Goal: Transaction & Acquisition: Book appointment/travel/reservation

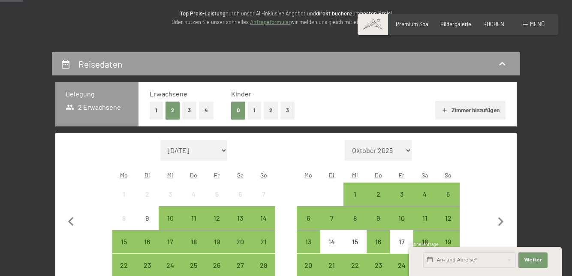
scroll to position [122, 0]
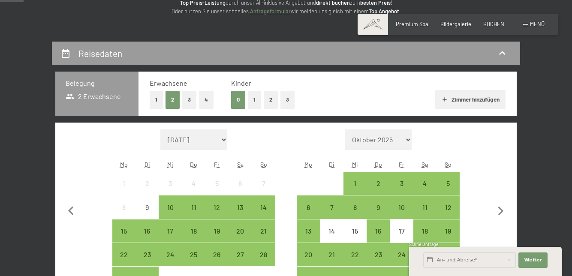
click at [308, 253] on div "20" at bounding box center [308, 261] width 21 height 21
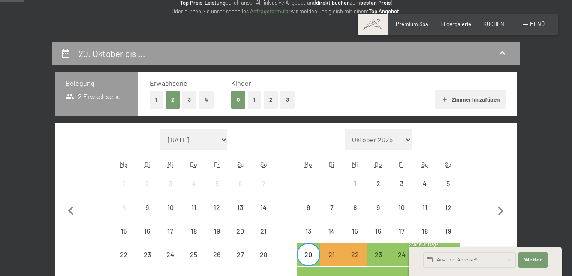
click at [378, 251] on div "23" at bounding box center [377, 261] width 21 height 21
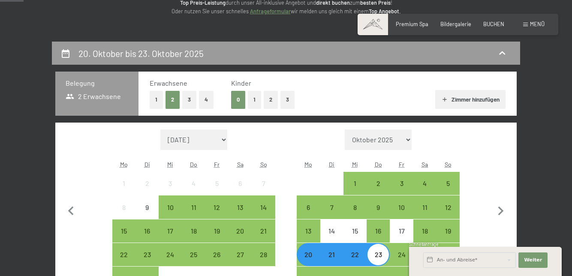
click at [156, 102] on button "1" at bounding box center [156, 100] width 13 height 18
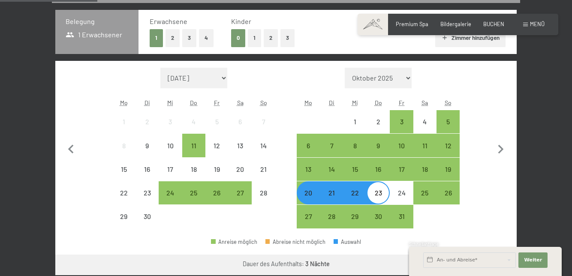
scroll to position [184, 0]
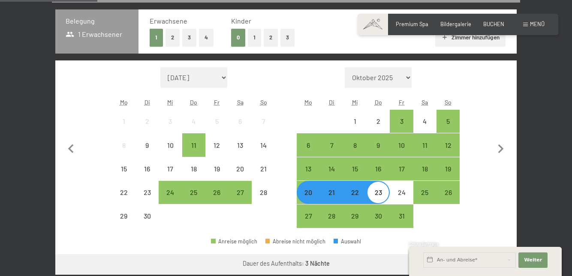
click at [496, 260] on button "Weiter zu „Zimmer“" at bounding box center [478, 264] width 77 height 21
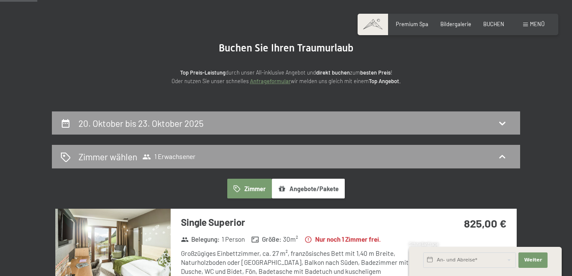
scroll to position [52, 0]
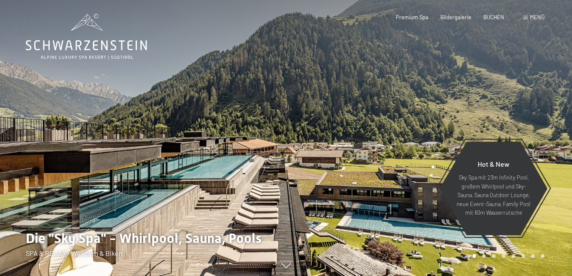
click at [502, 19] on span "BUCHEN" at bounding box center [493, 17] width 21 height 7
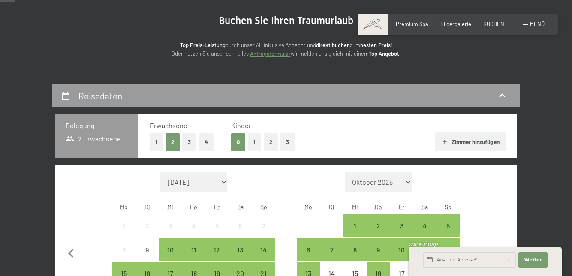
click at [498, 250] on icon "button" at bounding box center [501, 254] width 18 height 18
select select "[DATE]"
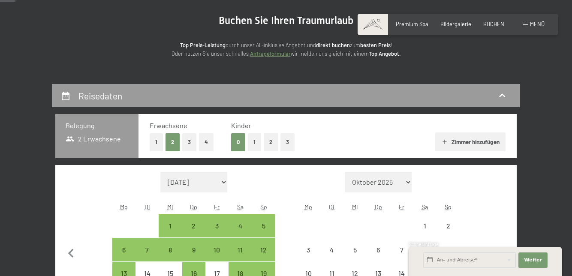
click at [498, 251] on icon "button" at bounding box center [501, 254] width 18 height 18
select select "[DATE]"
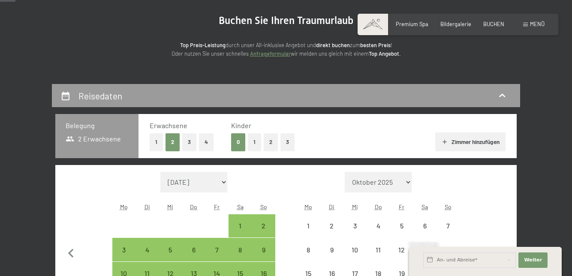
select select "[DATE]"
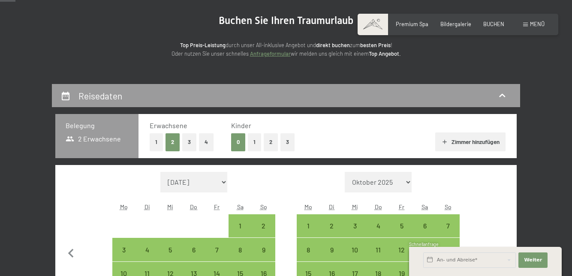
click at [310, 249] on div "8" at bounding box center [308, 256] width 21 height 21
select select "[DATE]"
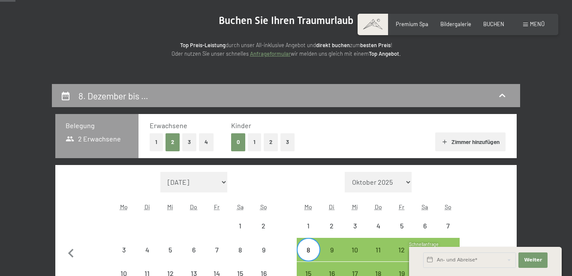
click at [405, 253] on div "12" at bounding box center [401, 256] width 21 height 21
select select "[DATE]"
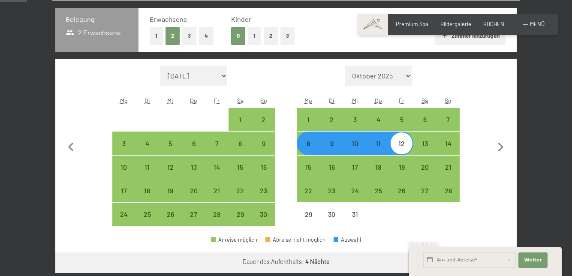
click at [496, 261] on button "Weiter zu „Zimmer“" at bounding box center [478, 262] width 77 height 21
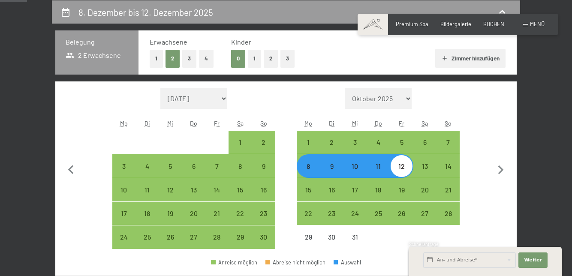
select select "[DATE]"
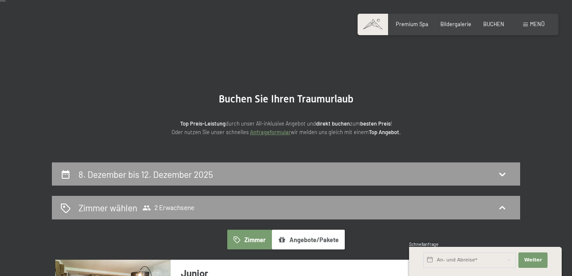
scroll to position [0, 0]
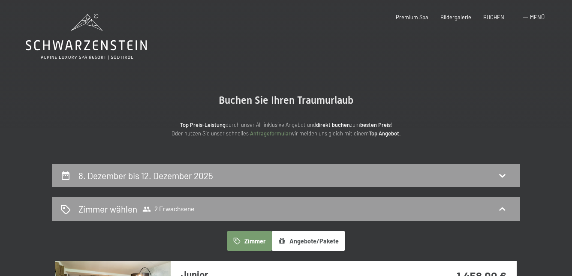
click at [493, 20] on span "BUCHEN" at bounding box center [493, 17] width 21 height 7
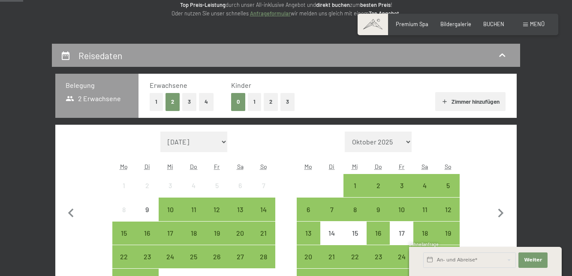
scroll to position [120, 0]
click at [498, 212] on icon "button" at bounding box center [501, 213] width 18 height 18
select select "2025-10-01"
select select "2025-11-01"
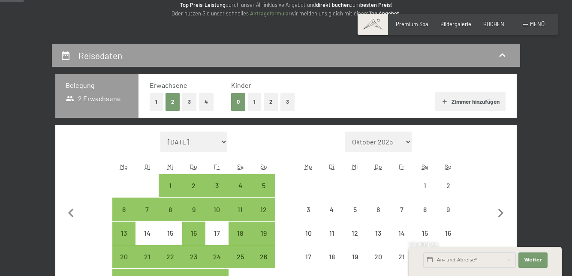
scroll to position [0, 0]
click at [496, 213] on icon "button" at bounding box center [501, 213] width 18 height 18
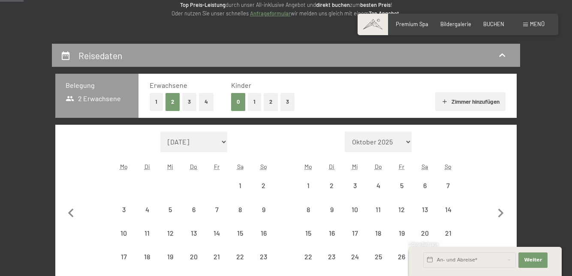
select select "2025-11-01"
select select "2025-12-01"
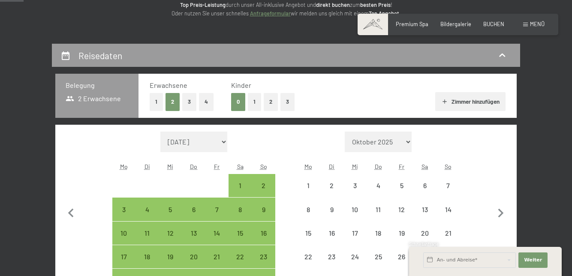
select select "2025-11-01"
select select "[DATE]"
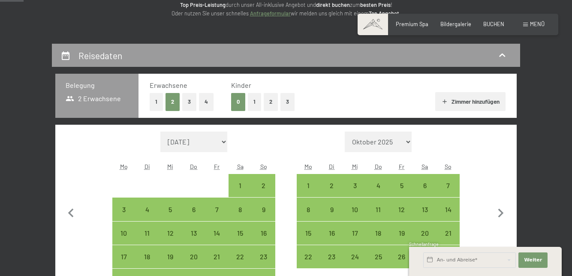
click at [311, 230] on div "15" at bounding box center [308, 240] width 21 height 21
select select "[DATE]"
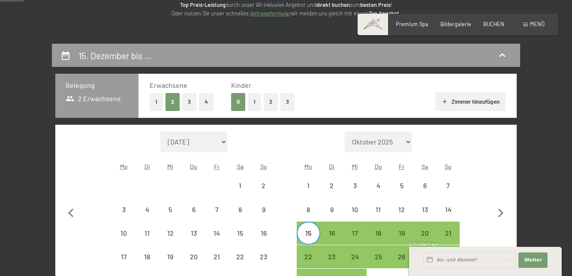
click at [402, 234] on div "19" at bounding box center [401, 240] width 21 height 21
select select "[DATE]"
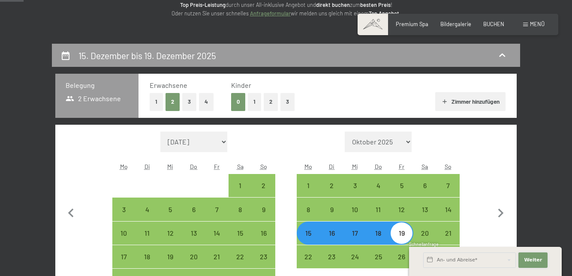
click at [530, 268] on button "Weiter Adressfelder ausblenden" at bounding box center [532, 259] width 29 height 15
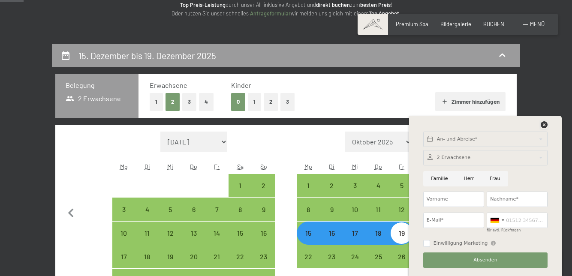
click at [544, 128] on icon at bounding box center [544, 124] width 7 height 7
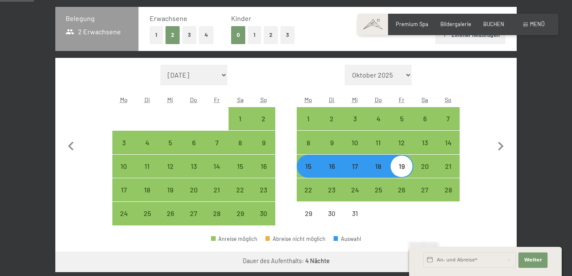
click at [492, 258] on button "Weiter zu „Zimmer“" at bounding box center [478, 262] width 77 height 21
select select "[DATE]"
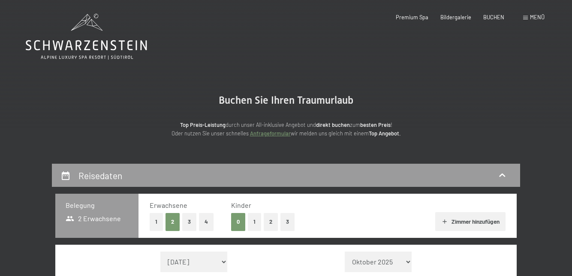
click at [161, 219] on button "1" at bounding box center [156, 222] width 13 height 18
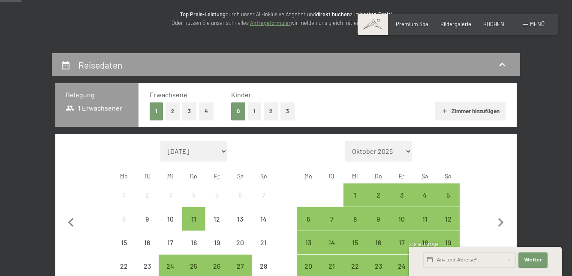
scroll to position [111, 0]
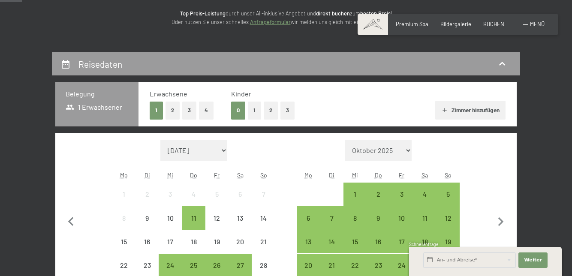
click at [493, 222] on icon "button" at bounding box center [501, 222] width 18 height 18
select select "[DATE]"
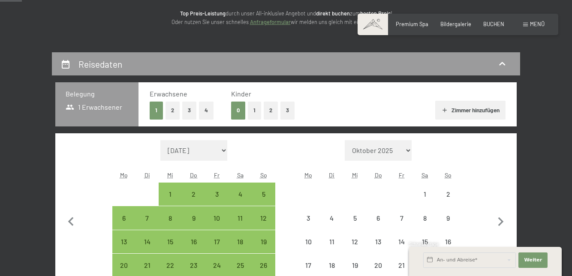
click at [495, 223] on icon "button" at bounding box center [501, 222] width 18 height 18
select select "[DATE]"
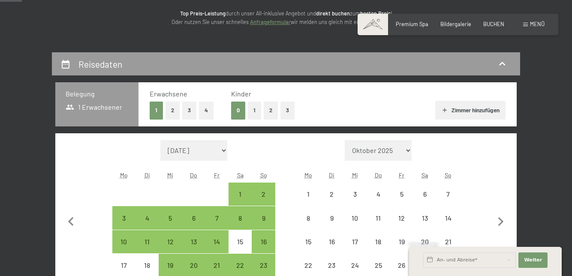
select select "[DATE]"
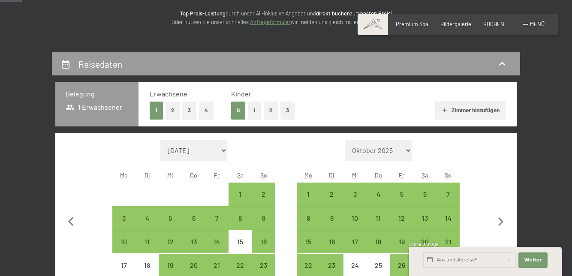
click at [307, 238] on div "15" at bounding box center [308, 248] width 21 height 21
select select "[DATE]"
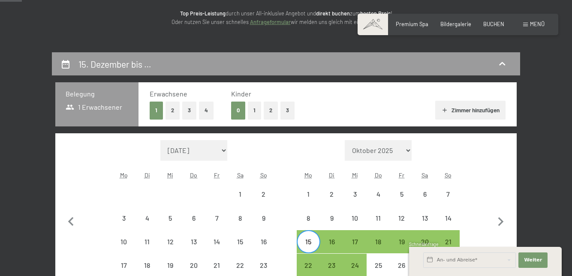
click at [400, 244] on div "19" at bounding box center [401, 248] width 21 height 21
select select "[DATE]"
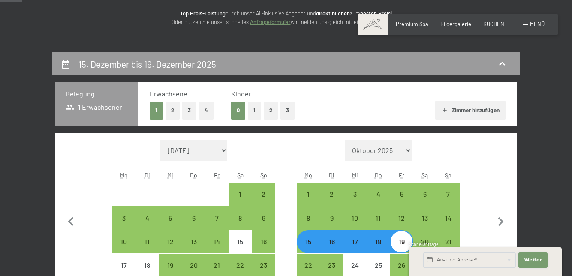
click at [533, 268] on button "Weiter Adressfelder ausblenden" at bounding box center [532, 259] width 29 height 15
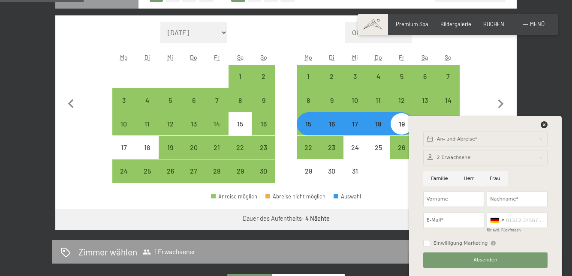
scroll to position [232, 0]
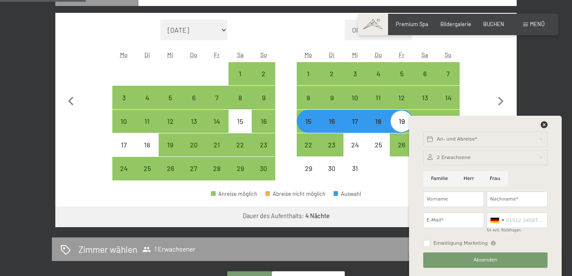
click at [546, 128] on icon at bounding box center [544, 124] width 7 height 7
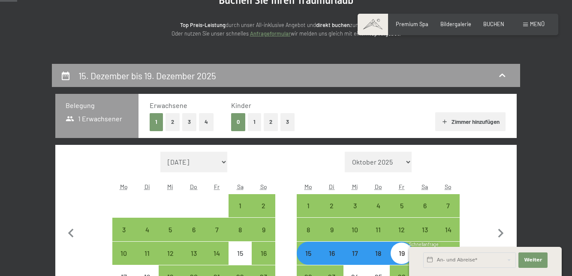
scroll to position [0, 0]
